Goal: Transaction & Acquisition: Download file/media

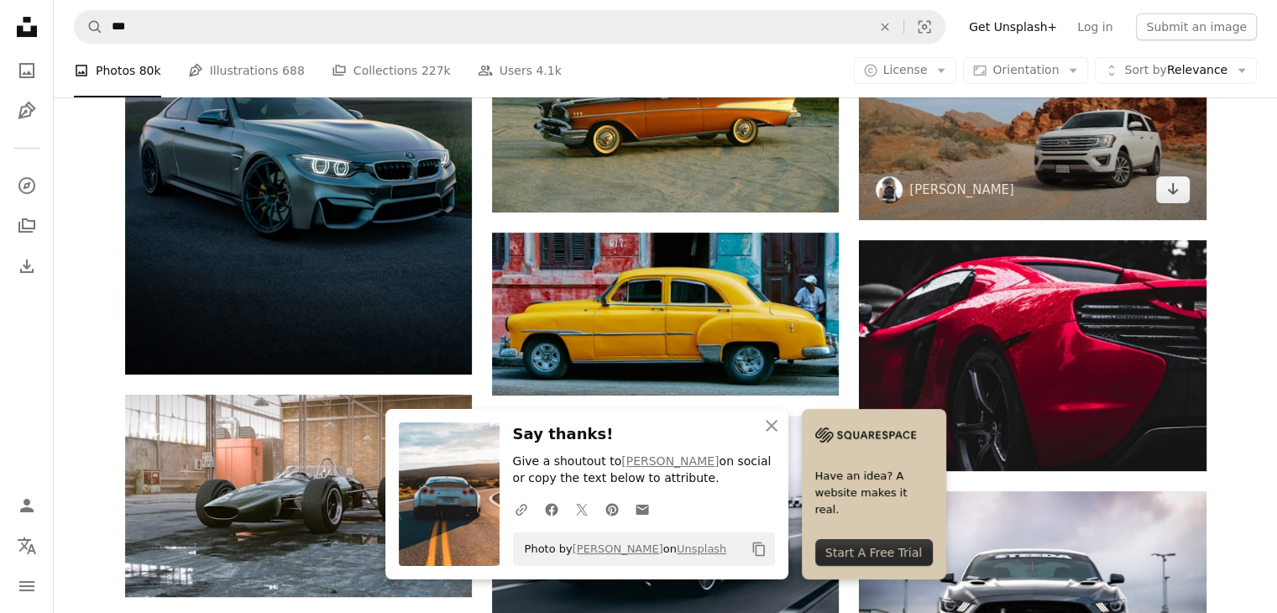
scroll to position [495, 0]
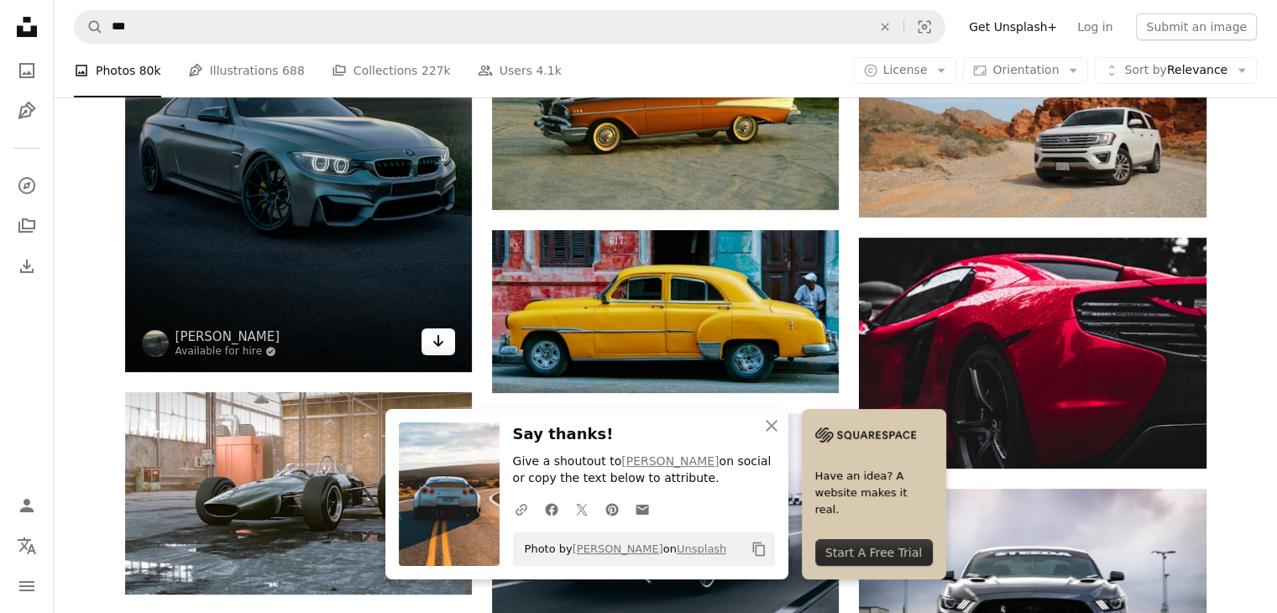
click at [435, 345] on icon "Arrow pointing down" at bounding box center [437, 341] width 13 height 20
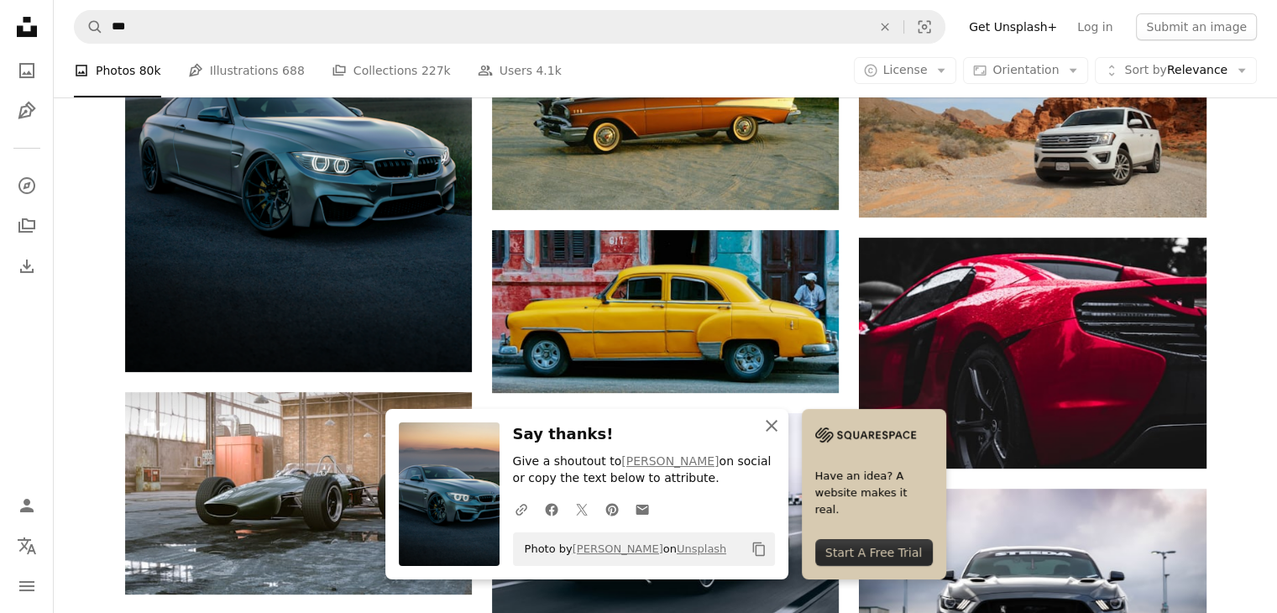
click at [778, 423] on icon "An X shape" at bounding box center [771, 425] width 20 height 20
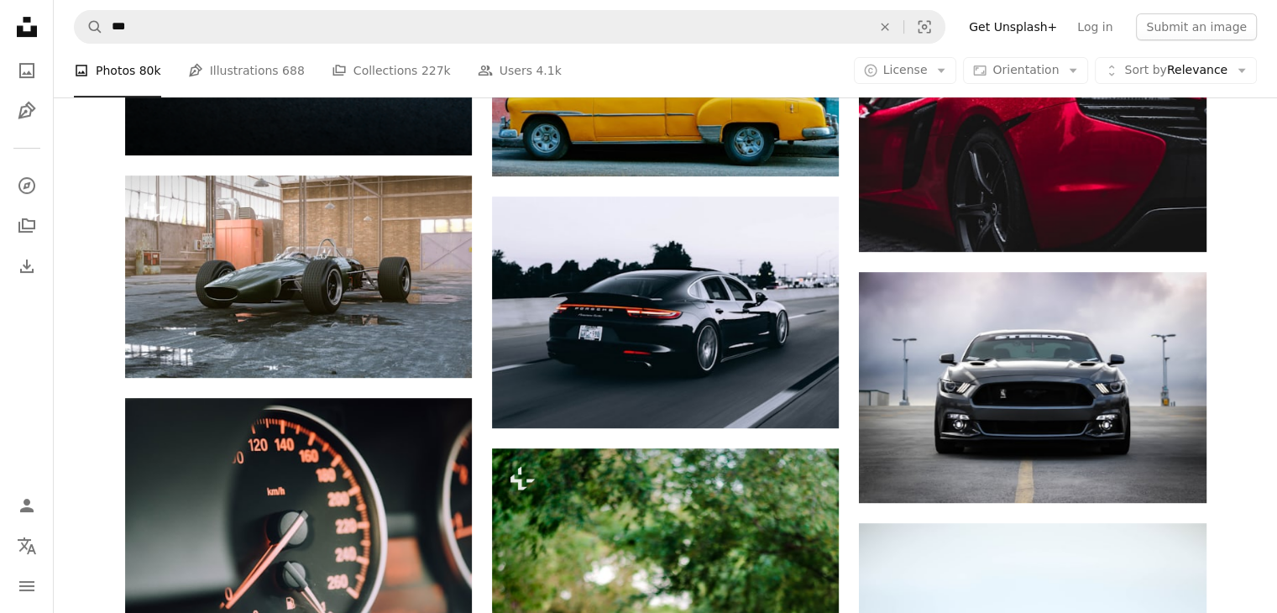
scroll to position [713, 0]
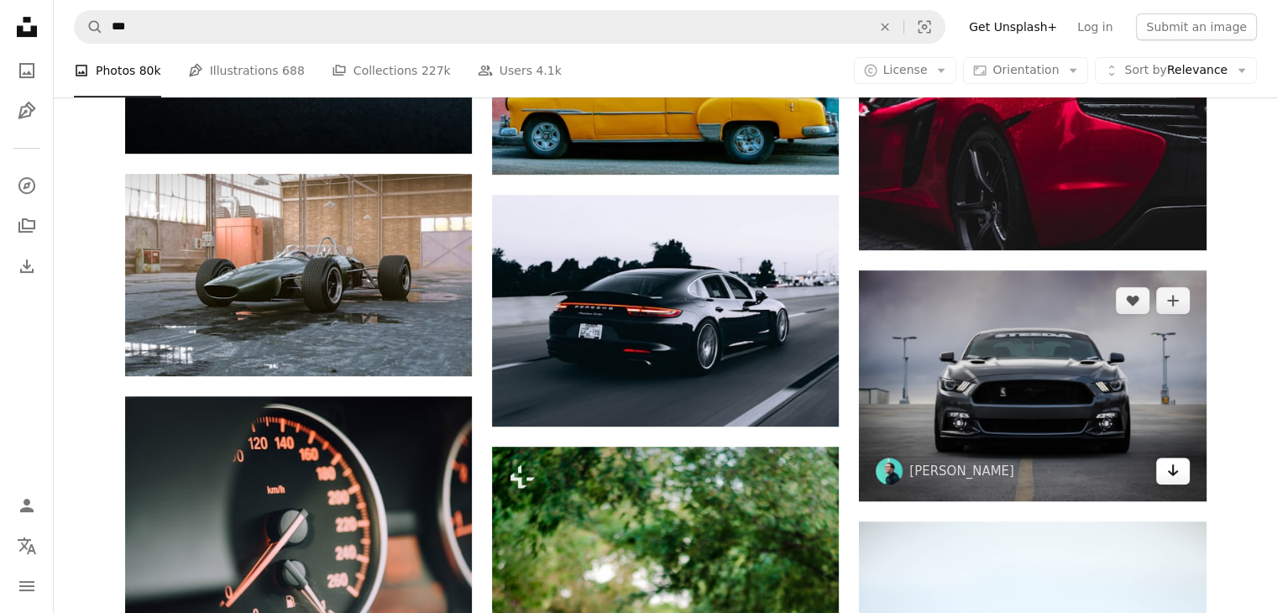
click at [1183, 471] on link "Arrow pointing down" at bounding box center [1173, 470] width 34 height 27
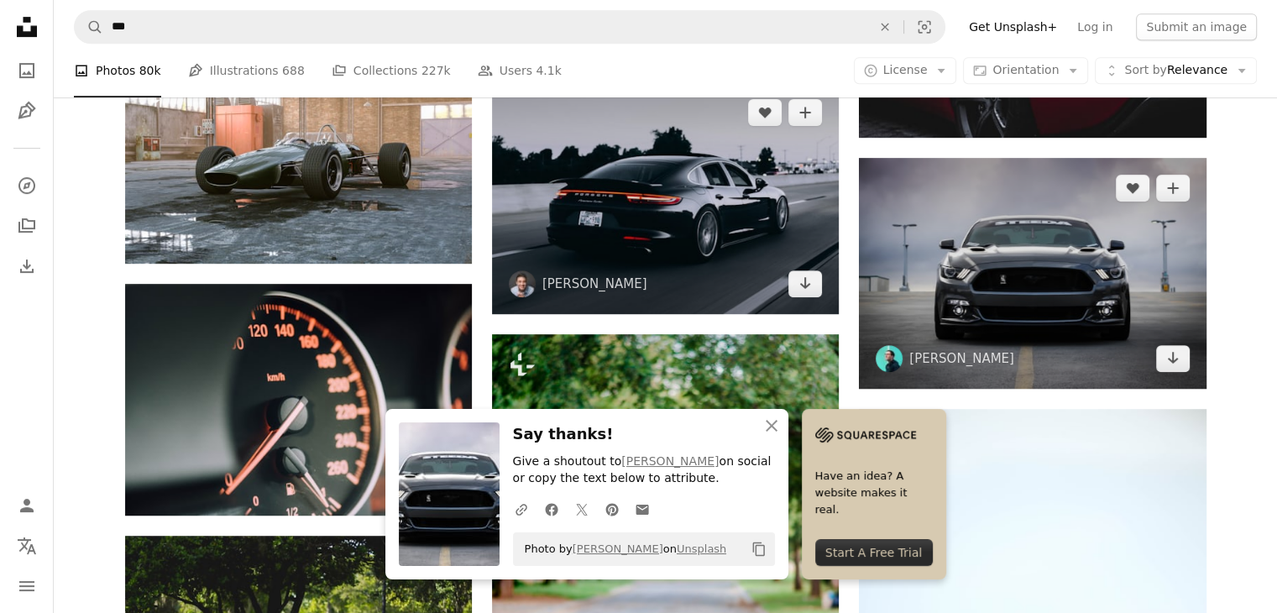
scroll to position [826, 0]
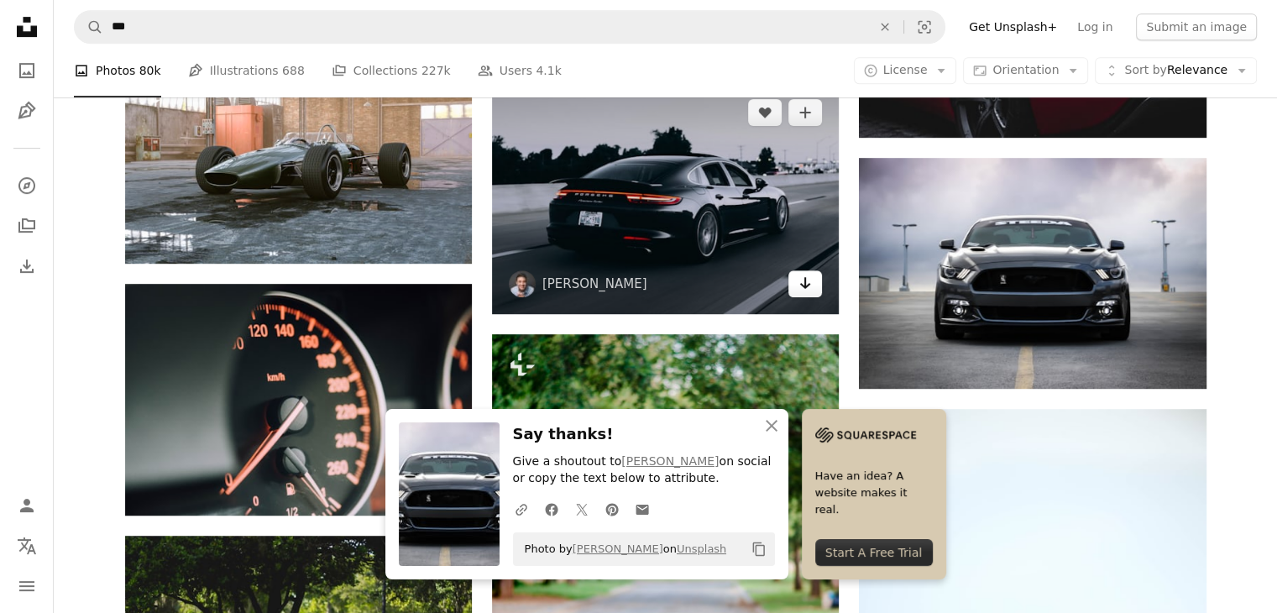
click at [802, 289] on icon "Arrow pointing down" at bounding box center [804, 283] width 13 height 20
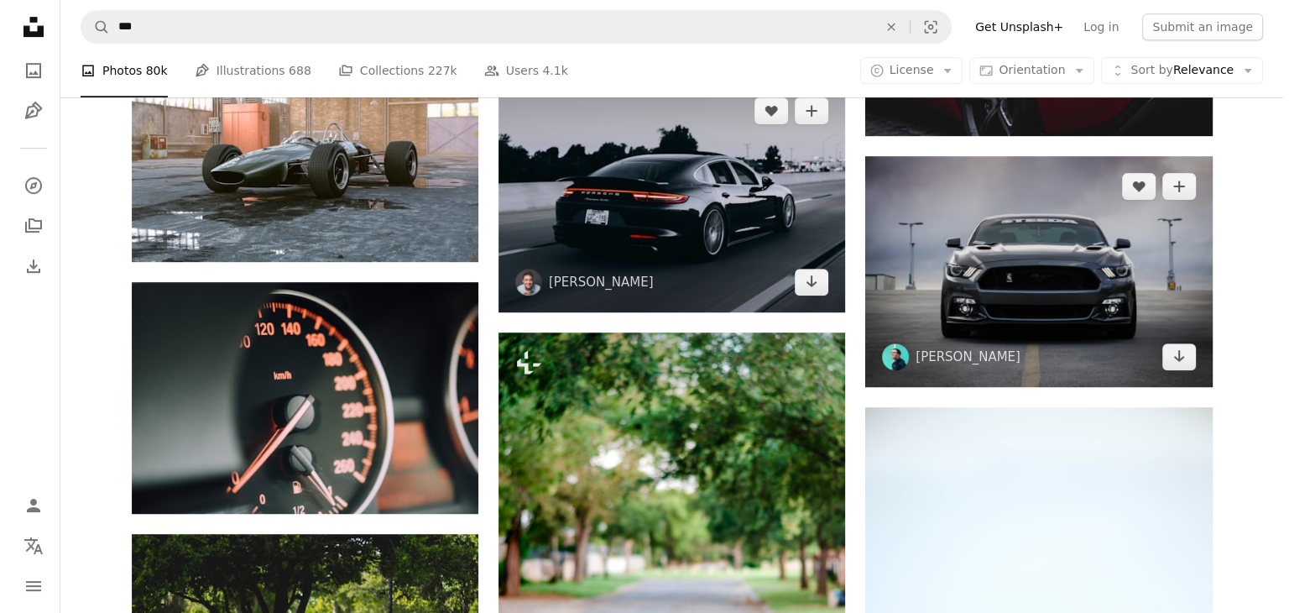
scroll to position [799, 0]
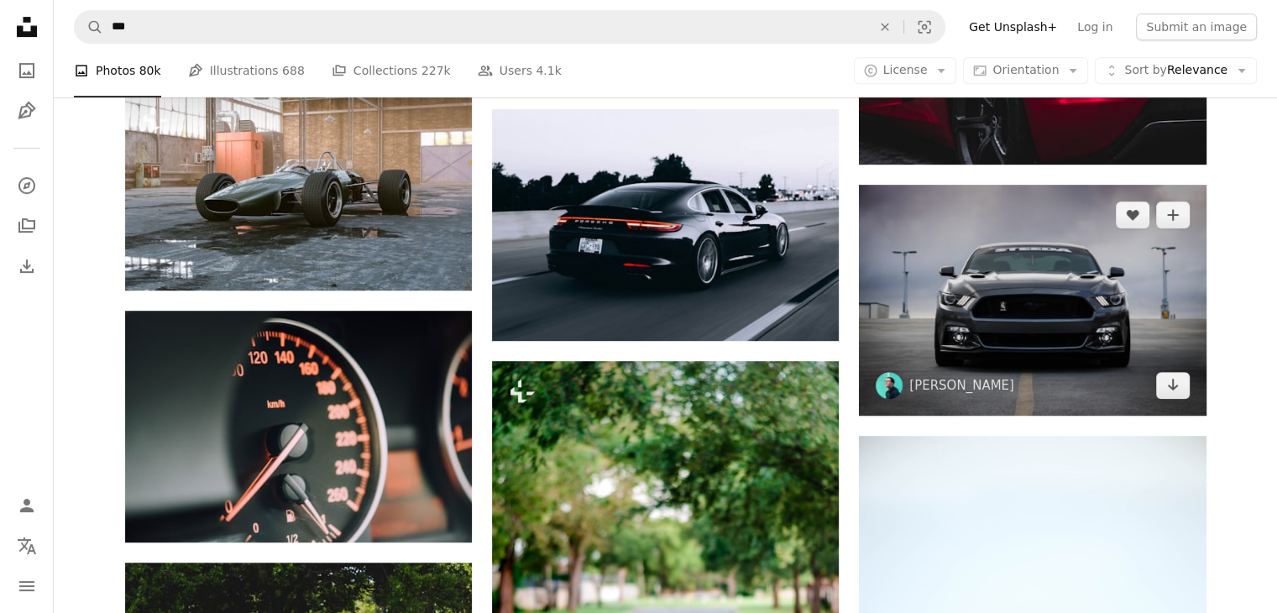
click at [1024, 282] on img at bounding box center [1032, 300] width 347 height 231
